Goal: Task Accomplishment & Management: Complete application form

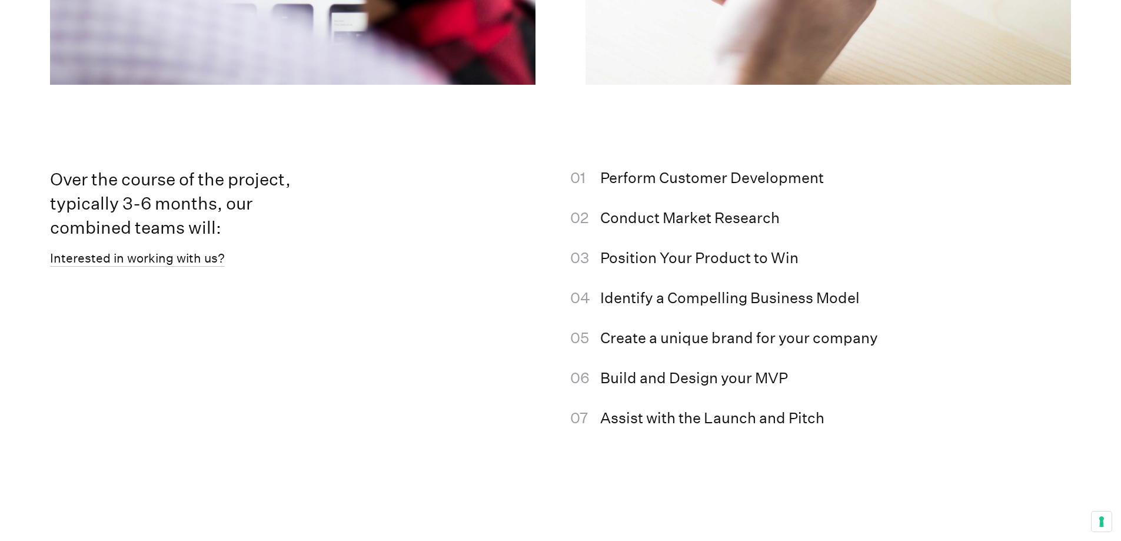
scroll to position [2295, 0]
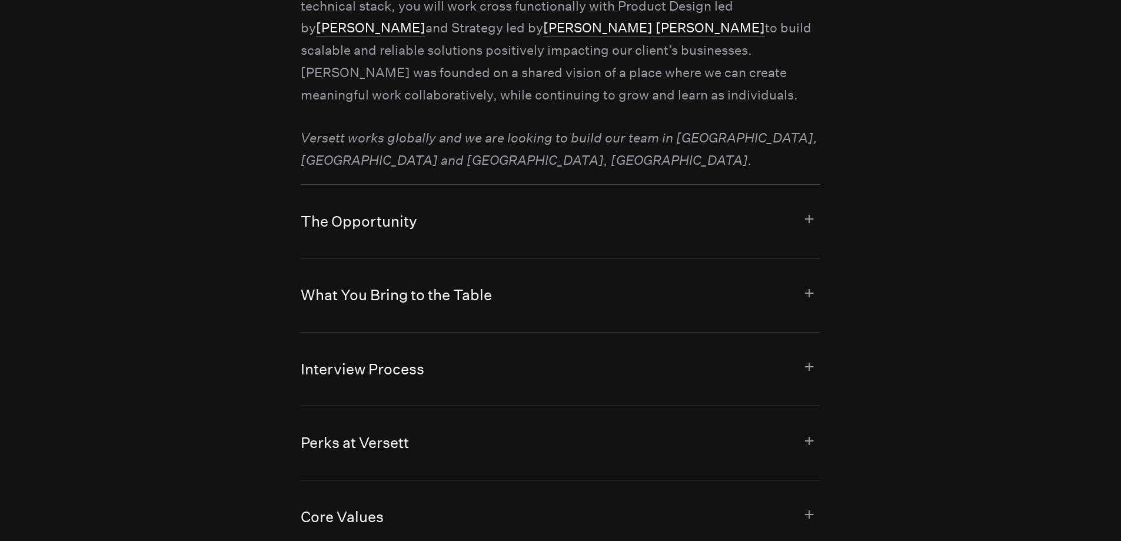
scroll to position [1059, 0]
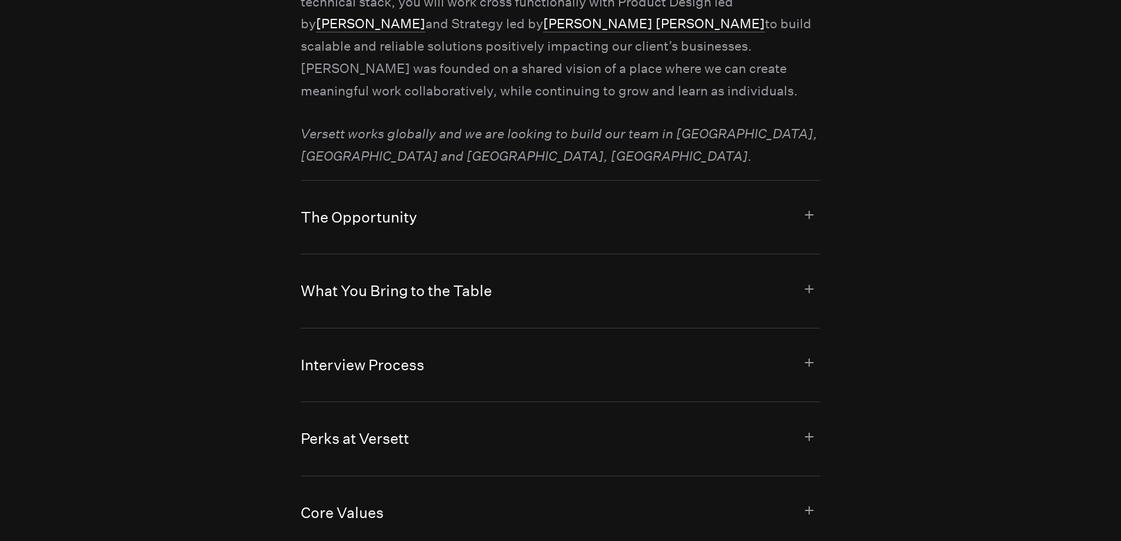
click at [806, 282] on button "What You Bring to the Table" at bounding box center [561, 290] width 520 height 73
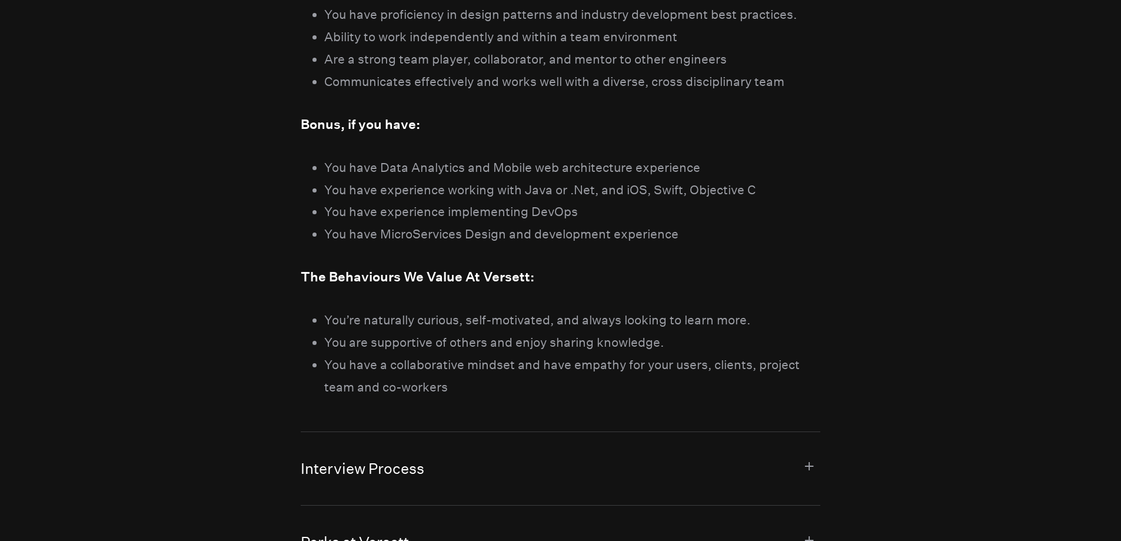
scroll to position [1765, 0]
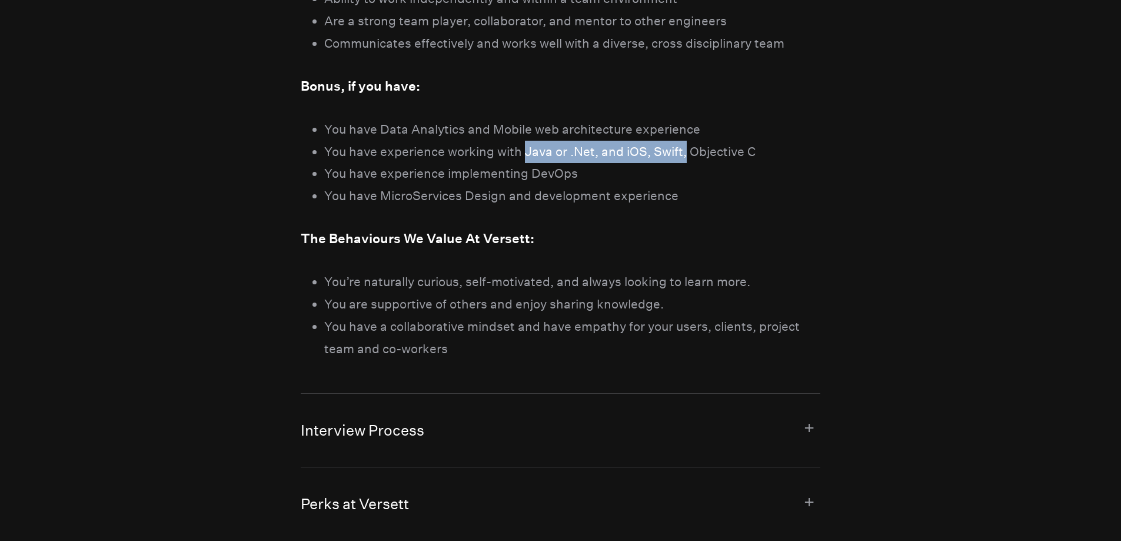
drag, startPoint x: 530, startPoint y: 157, endPoint x: 683, endPoint y: 152, distance: 152.5
click at [683, 152] on li "You have experience working with Java or .Net, and iOS, Swift, Objective C" at bounding box center [572, 152] width 496 height 22
copy li "Java or .Net, and iOS, Swift,"
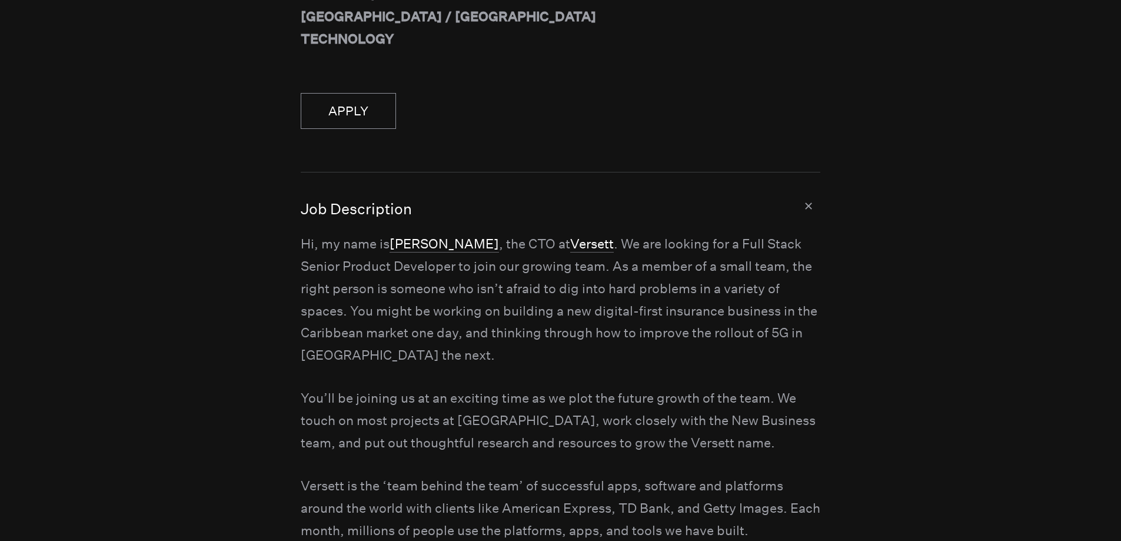
scroll to position [0, 0]
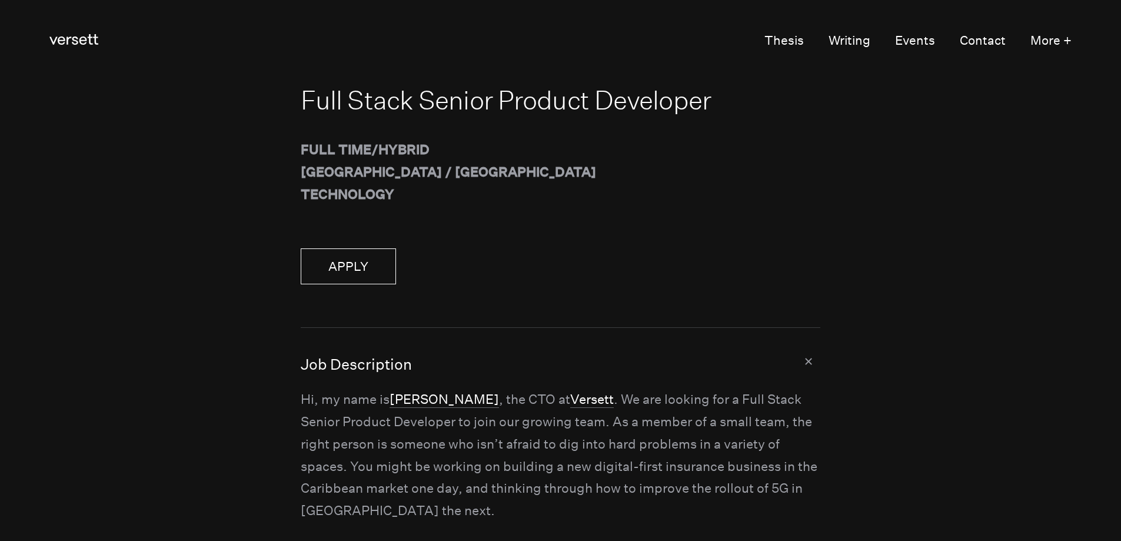
click at [348, 252] on link "APPLY" at bounding box center [348, 266] width 95 height 36
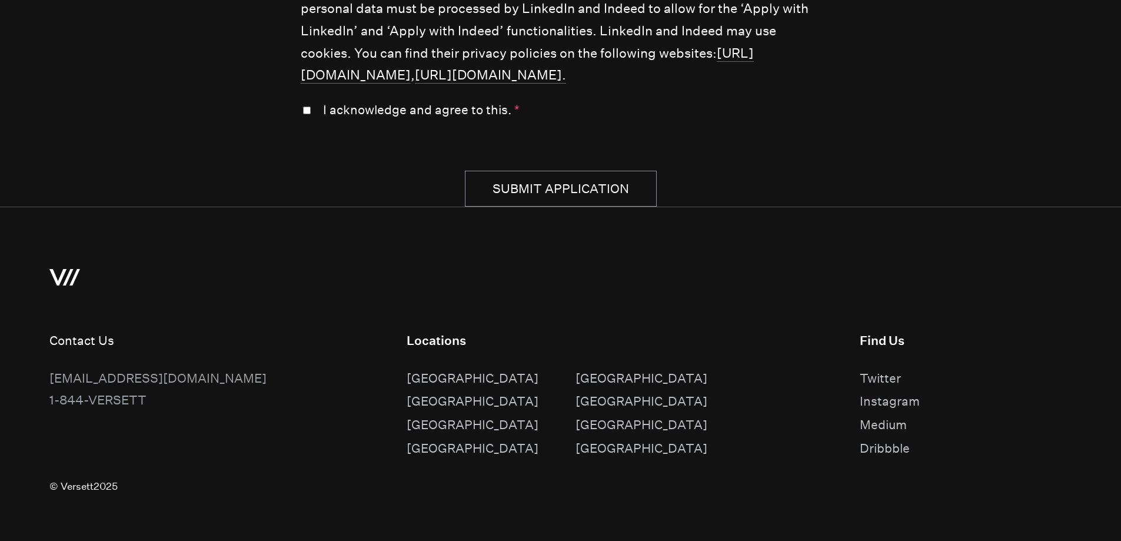
scroll to position [3616, 0]
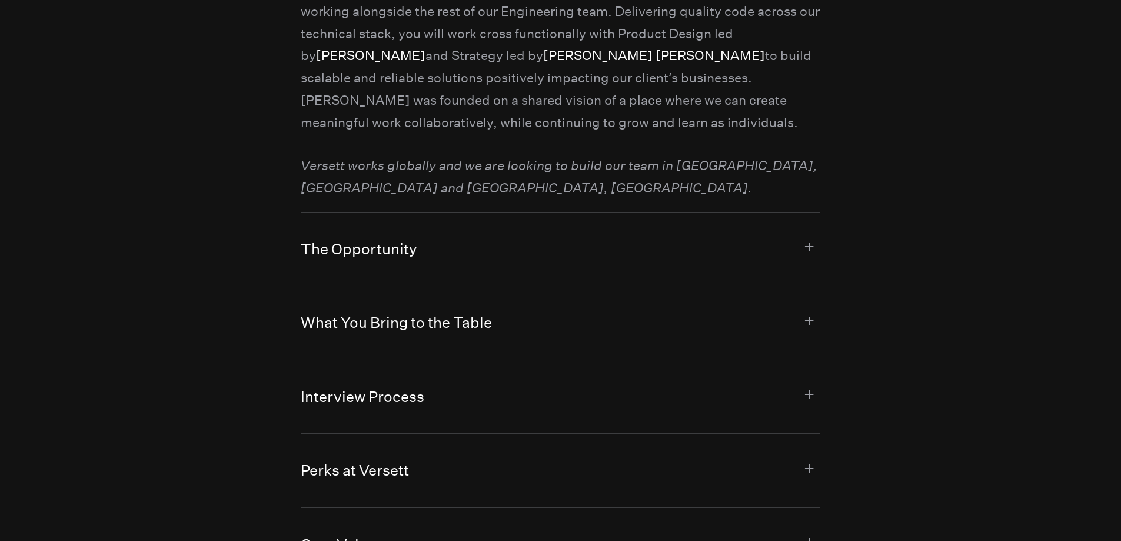
scroll to position [1177, 0]
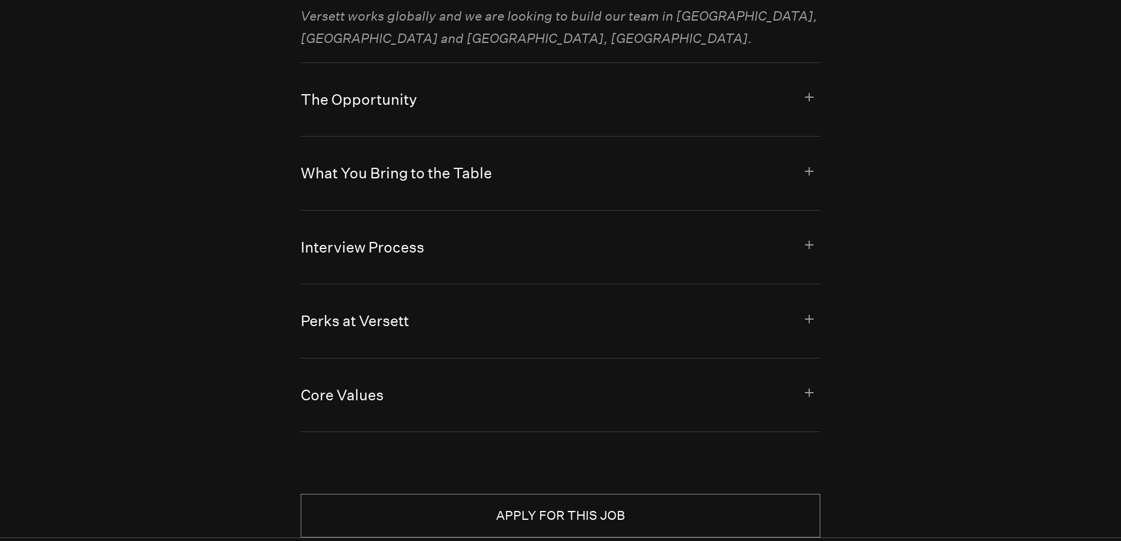
click at [817, 174] on button "What You Bring to the Table" at bounding box center [561, 173] width 520 height 73
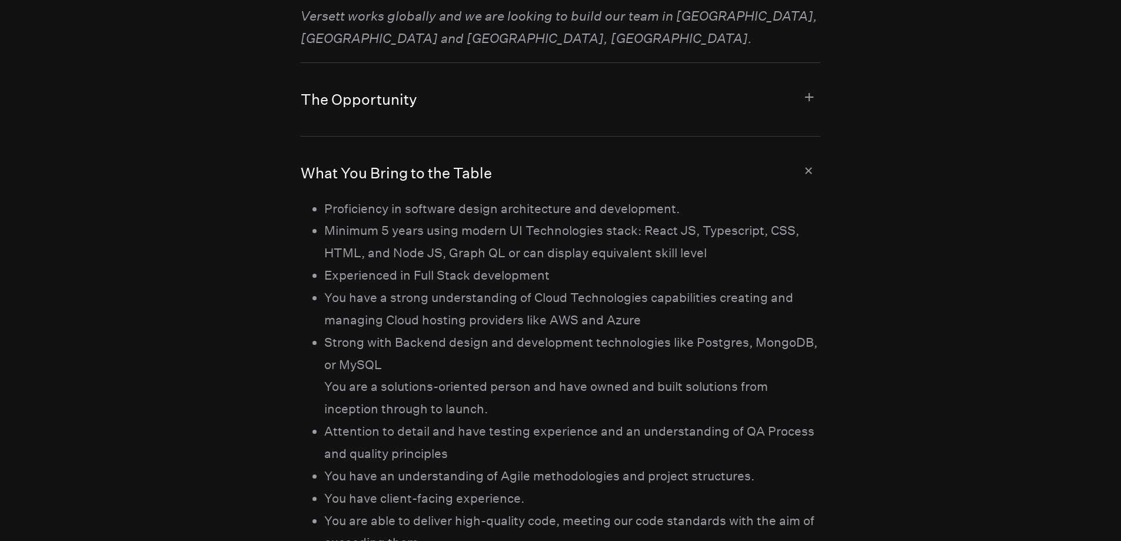
click at [817, 174] on button "What You Bring to the Table" at bounding box center [561, 167] width 520 height 61
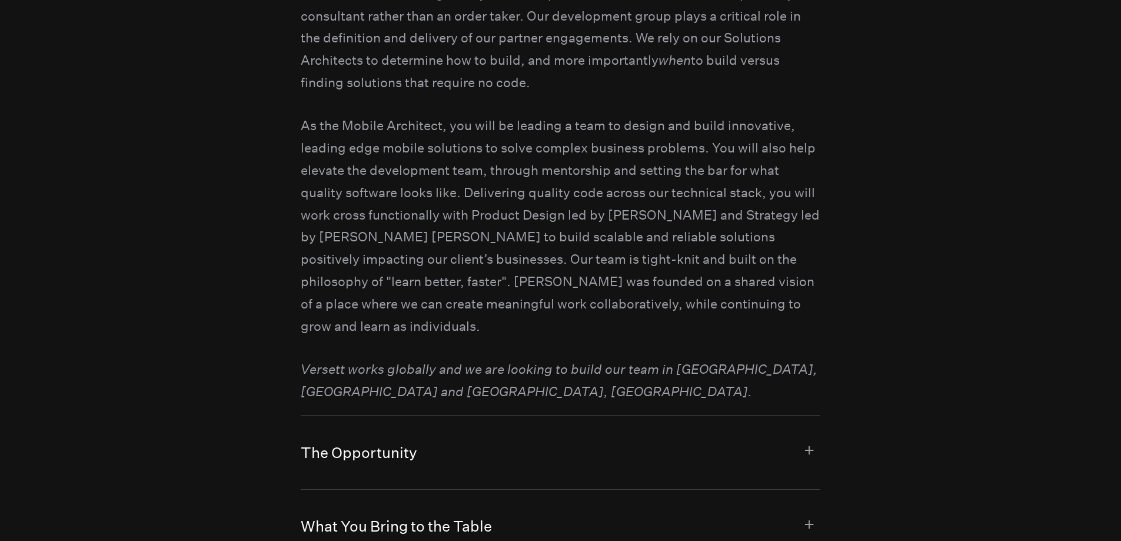
scroll to position [1118, 0]
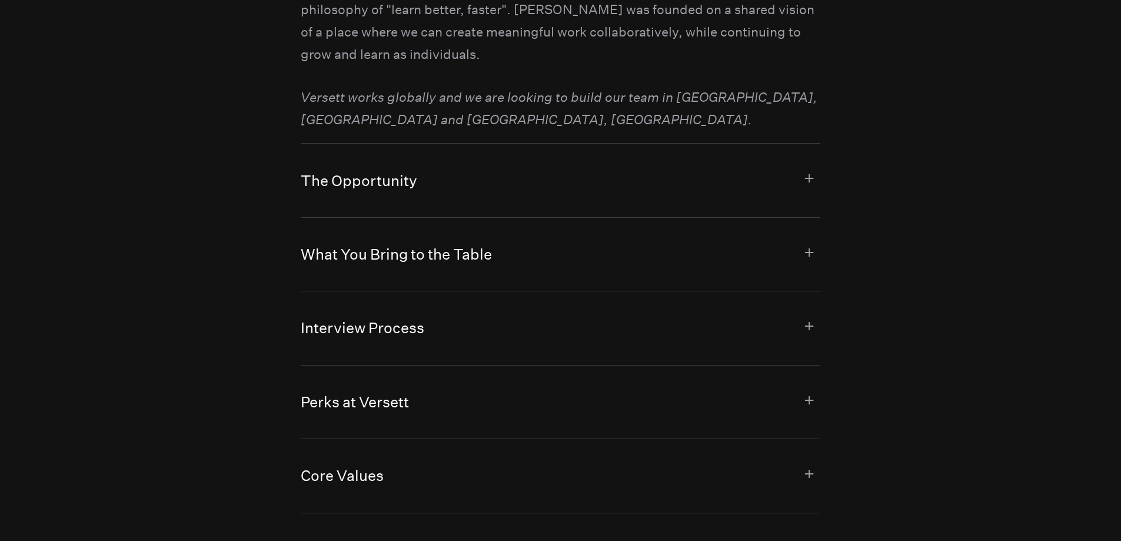
click at [813, 218] on button "What You Bring to the Table" at bounding box center [561, 254] width 520 height 73
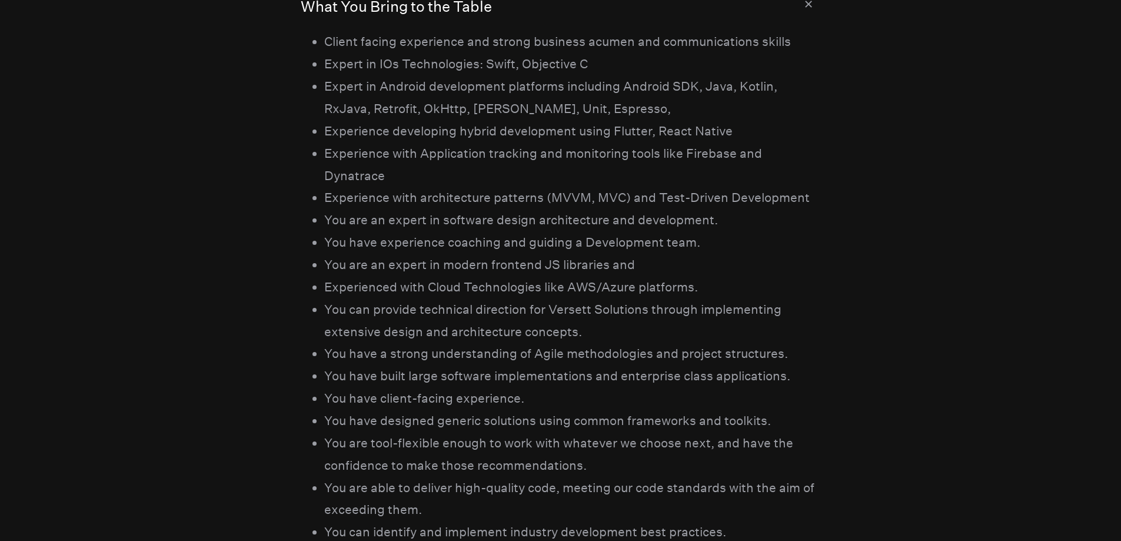
scroll to position [1236, 0]
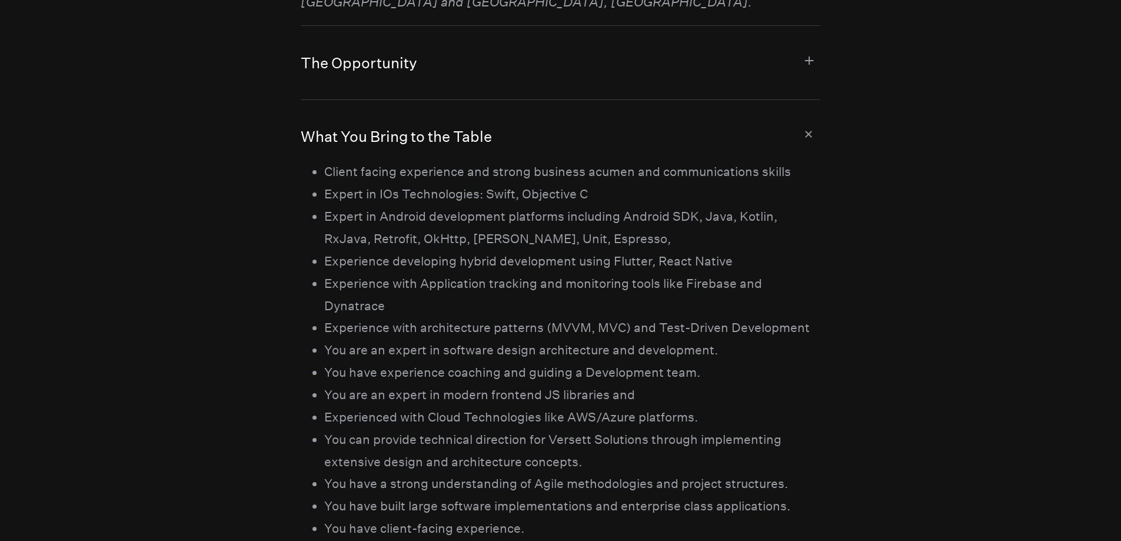
click at [751, 205] on li "Expert in Android development platforms including Android SDK, Java, Kotlin, Rx…" at bounding box center [572, 227] width 496 height 45
copy li "Kotlin"
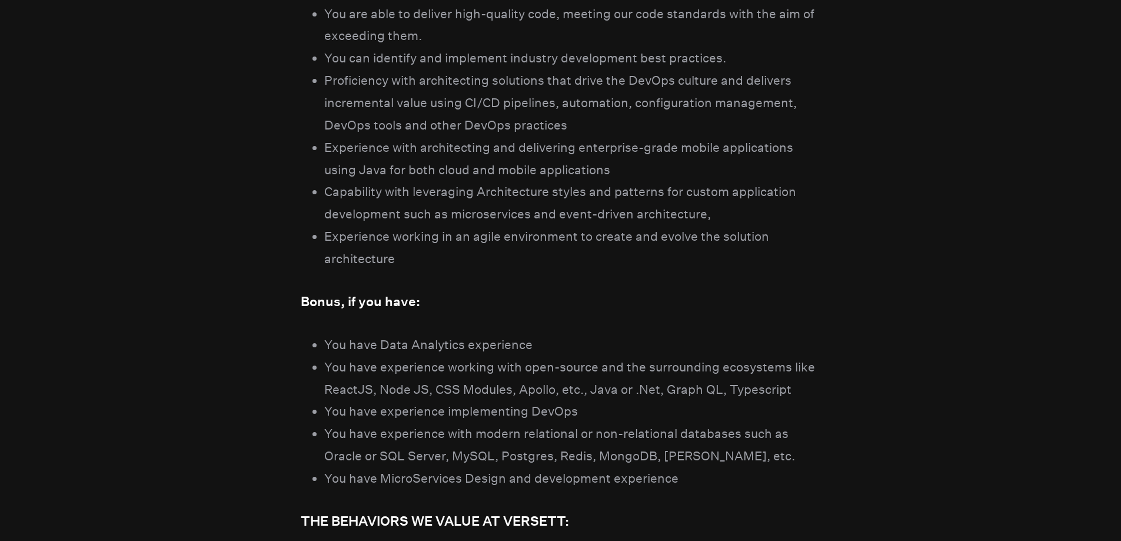
scroll to position [1883, 0]
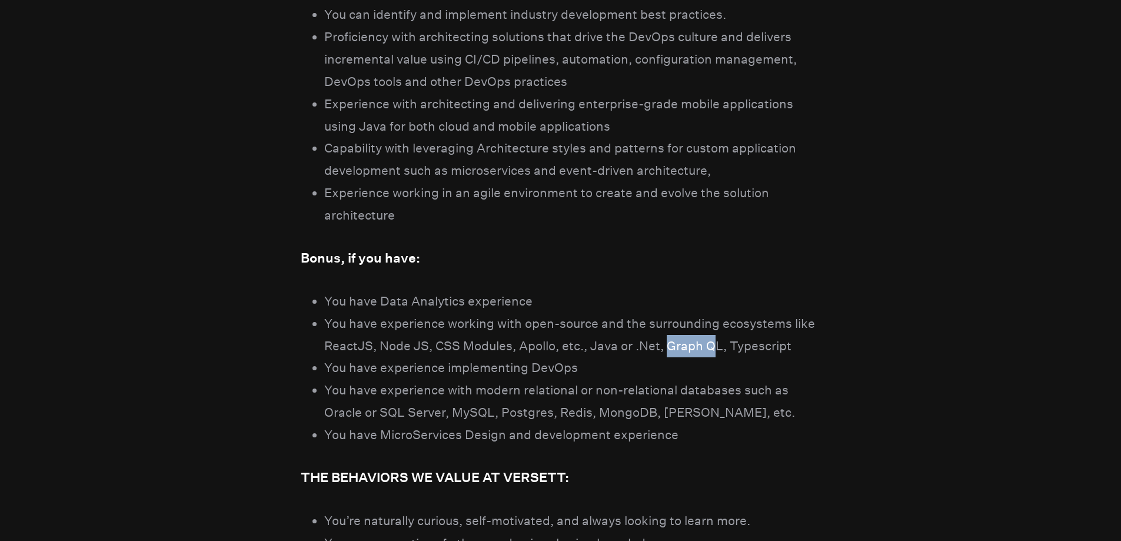
drag, startPoint x: 667, startPoint y: 303, endPoint x: 718, endPoint y: 305, distance: 50.6
click at [718, 312] on li "You have experience working with open-source and the surrounding ecosystems lik…" at bounding box center [572, 334] width 496 height 45
copy li "Graph Q"
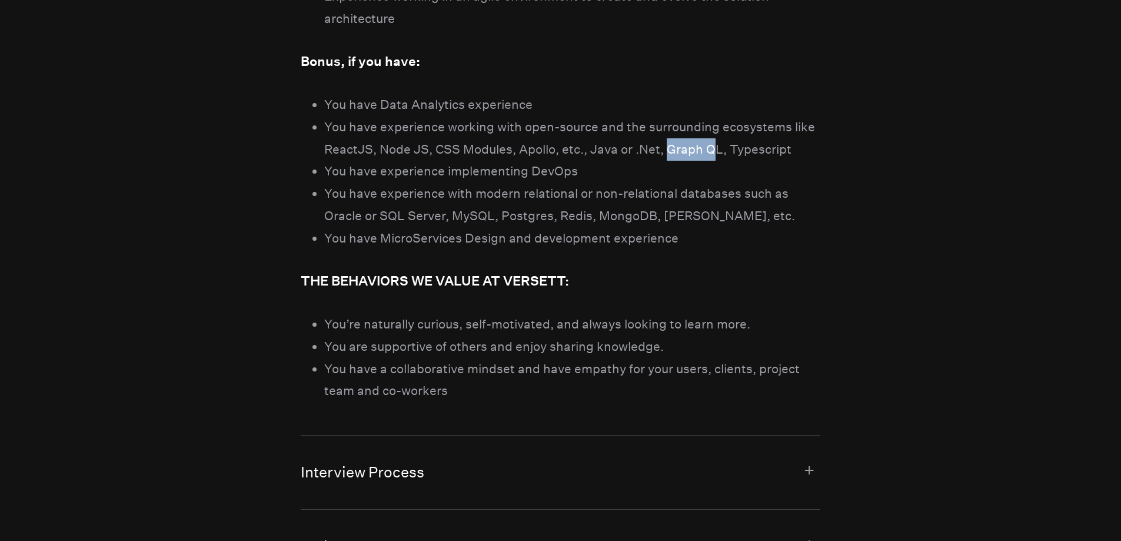
scroll to position [2177, 0]
